Goal: Share content: Share content

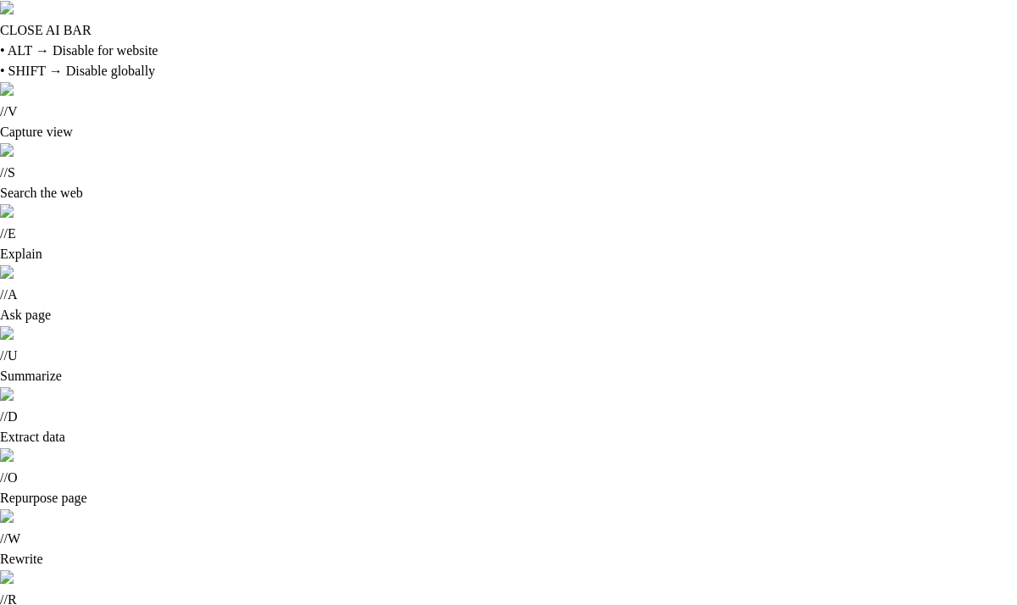
scroll to position [2, 0]
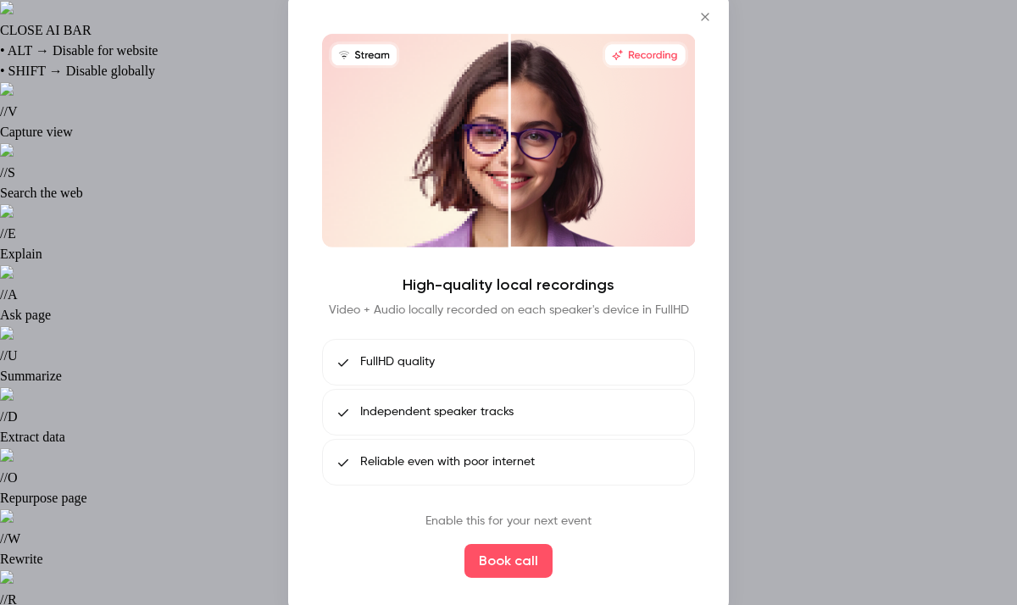
click at [702, 16] on icon "Close" at bounding box center [705, 17] width 20 height 14
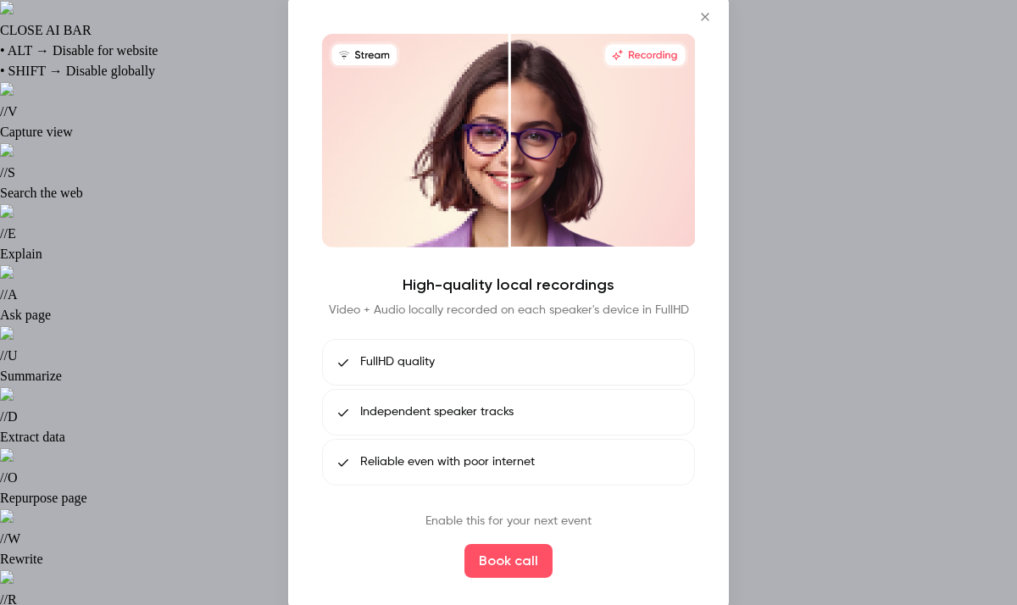
click at [707, 19] on icon "Close" at bounding box center [705, 17] width 8 height 8
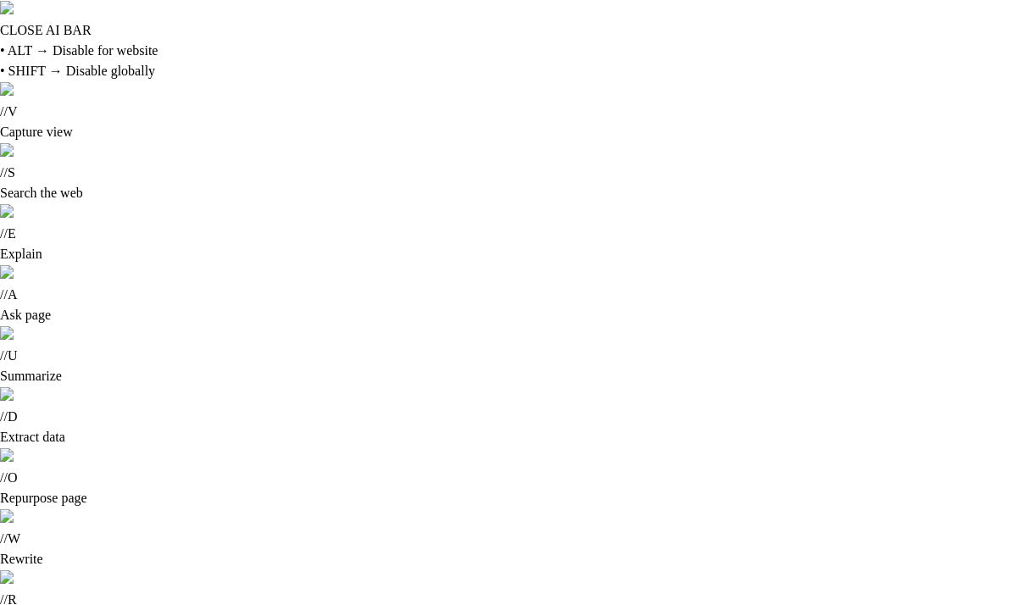
scroll to position [0, 0]
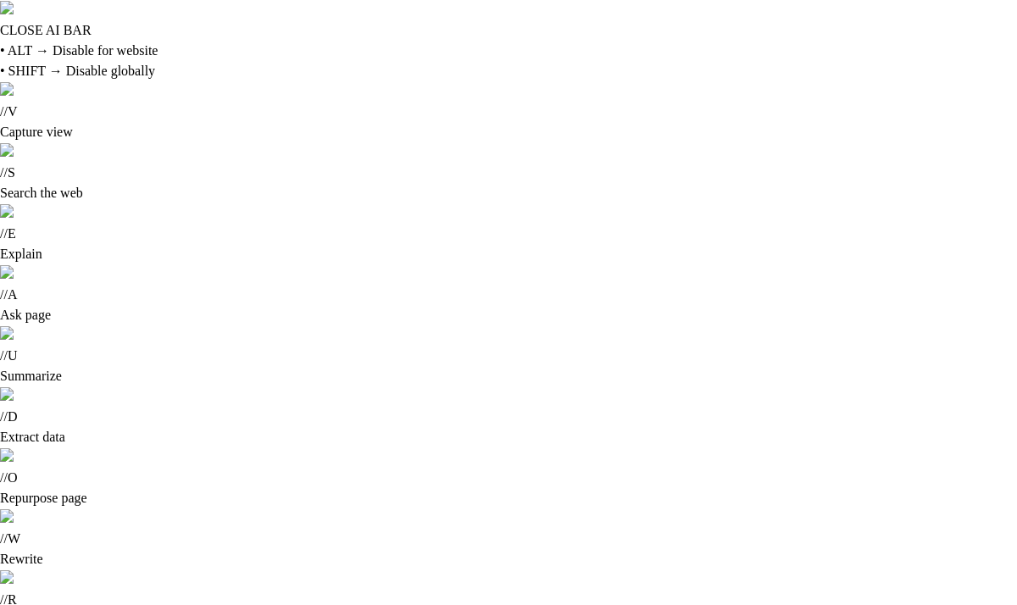
type input "******"
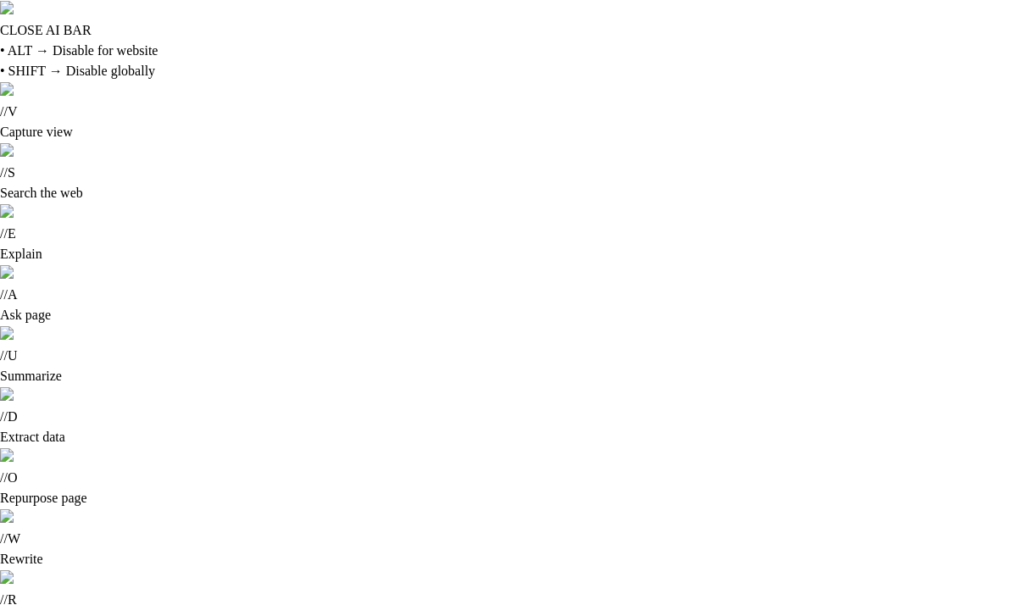
click at [937, 198] on div "Share" at bounding box center [904, 205] width 129 height 17
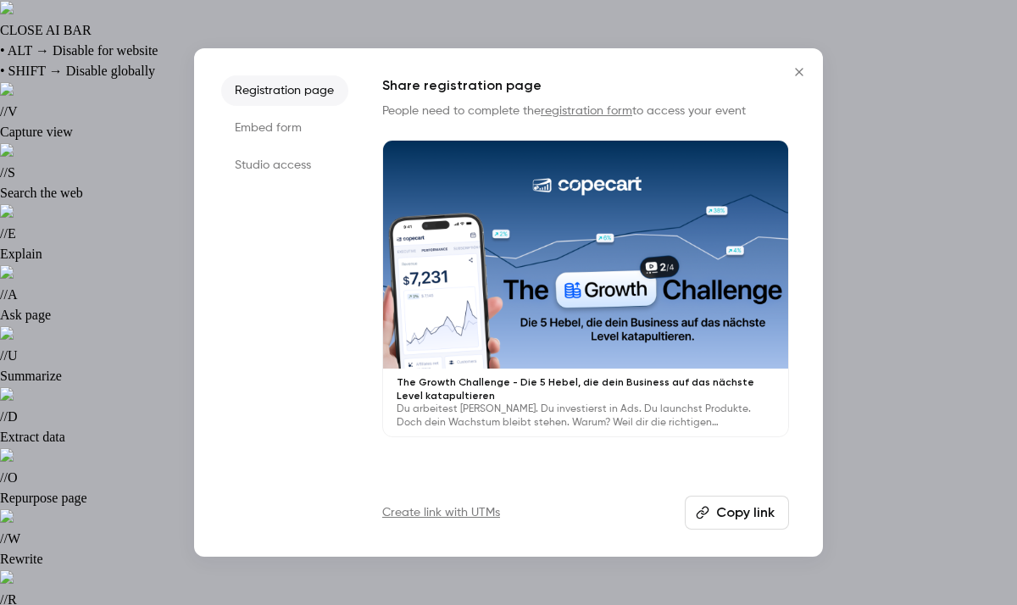
click at [792, 76] on icon "Close" at bounding box center [799, 72] width 20 height 14
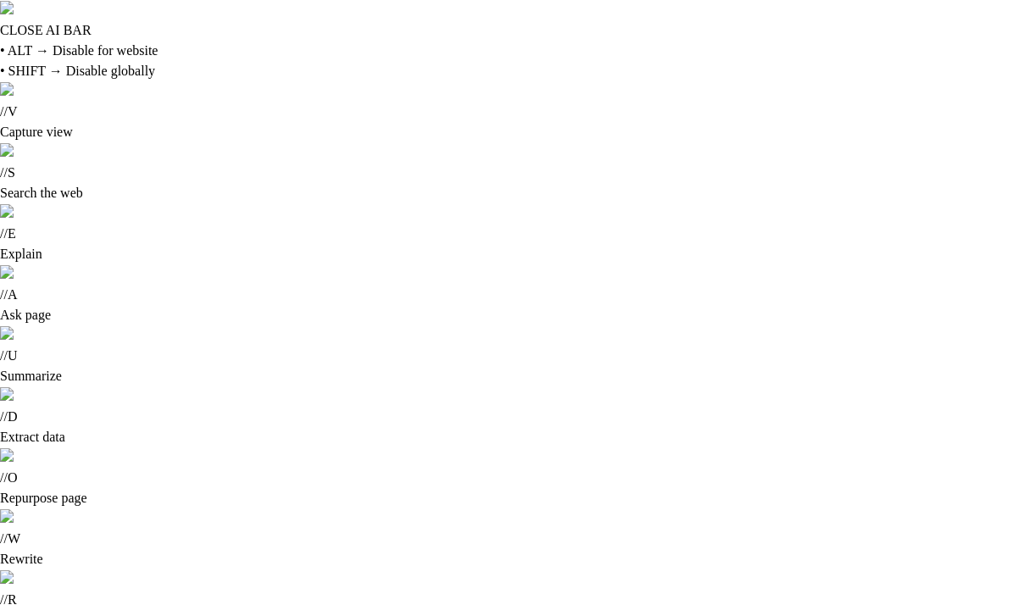
click at [553, 208] on div "Share" at bounding box center [515, 203] width 132 height 17
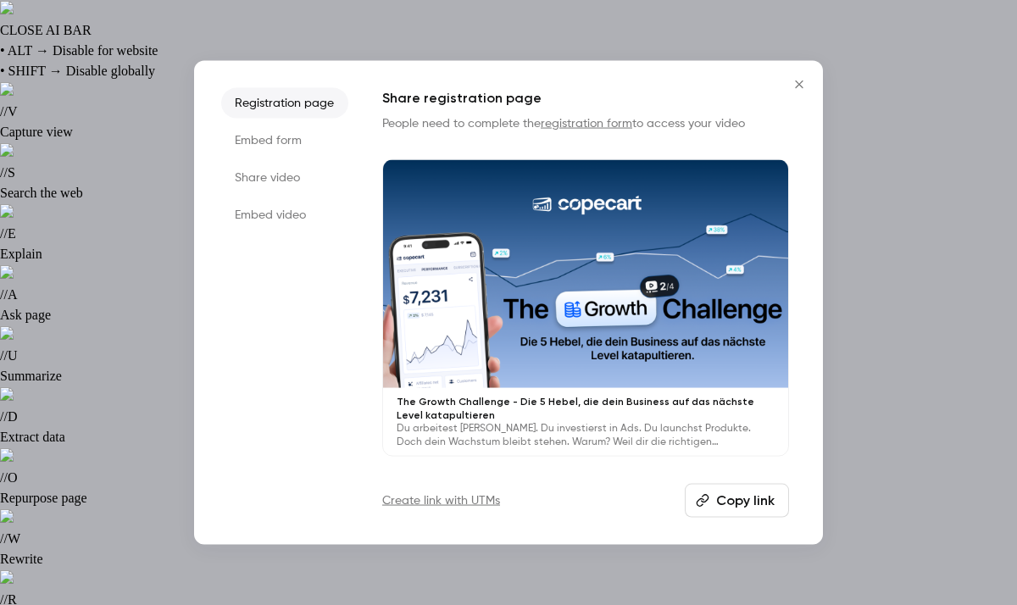
click at [312, 148] on li "Embed form" at bounding box center [284, 140] width 127 height 31
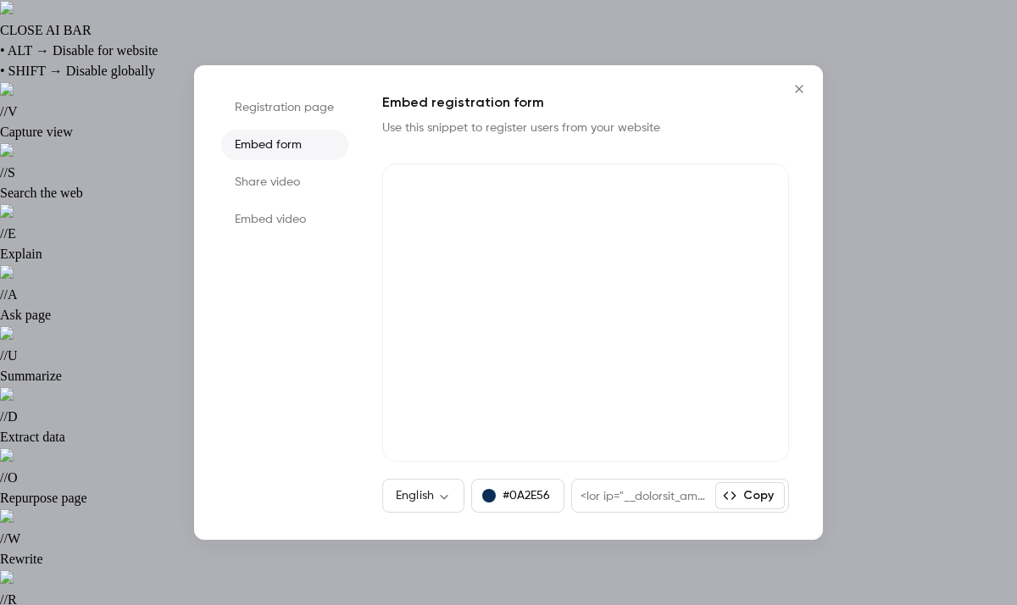
click at [304, 182] on li "Share video" at bounding box center [284, 182] width 127 height 31
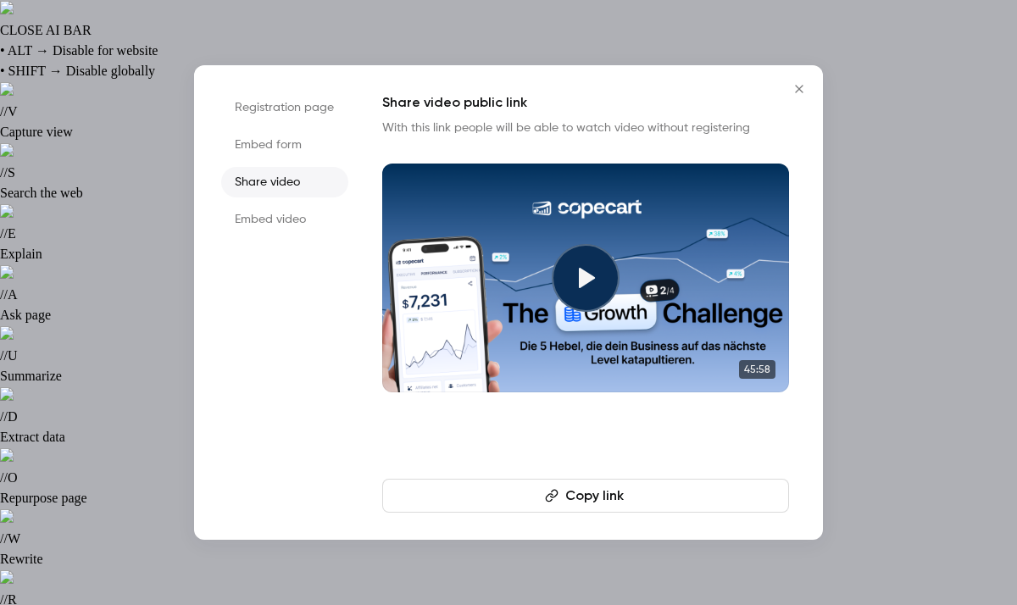
click at [581, 493] on button "Copy link" at bounding box center [585, 496] width 407 height 34
click at [804, 86] on icon "Close" at bounding box center [799, 89] width 20 height 14
